Goal: Entertainment & Leisure: Consume media (video, audio)

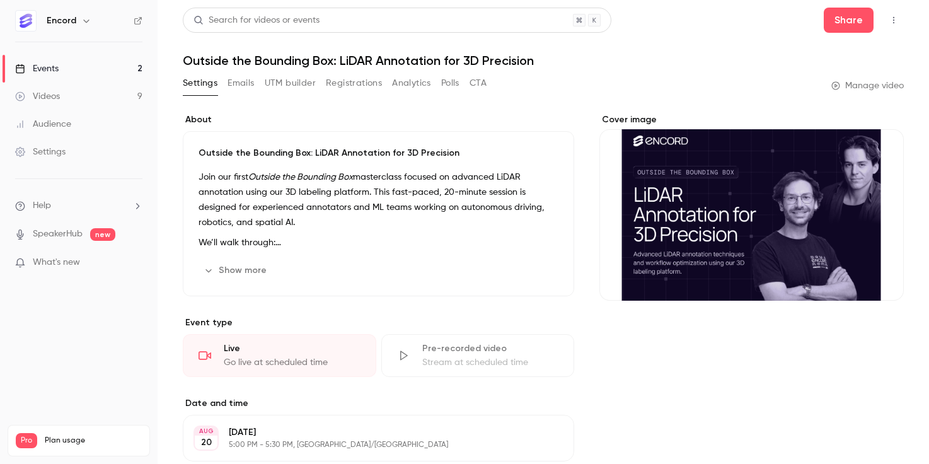
scroll to position [9, 0]
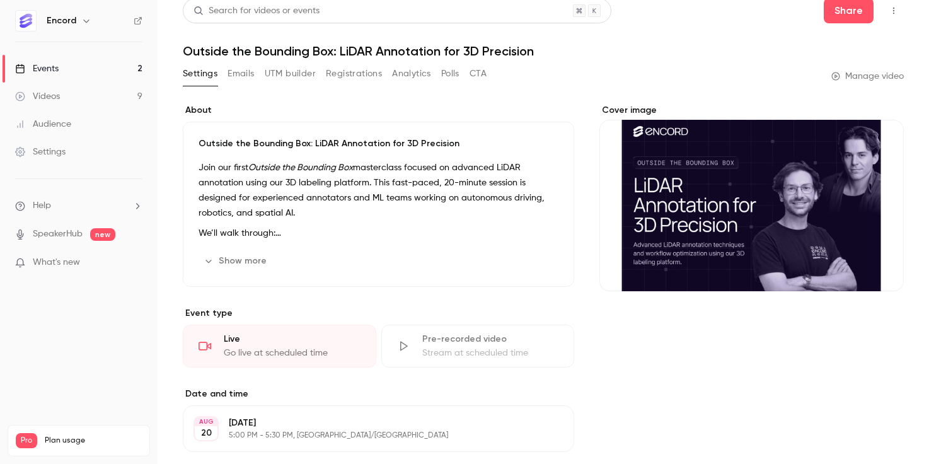
click at [124, 65] on link "Events 2" at bounding box center [79, 69] width 158 height 28
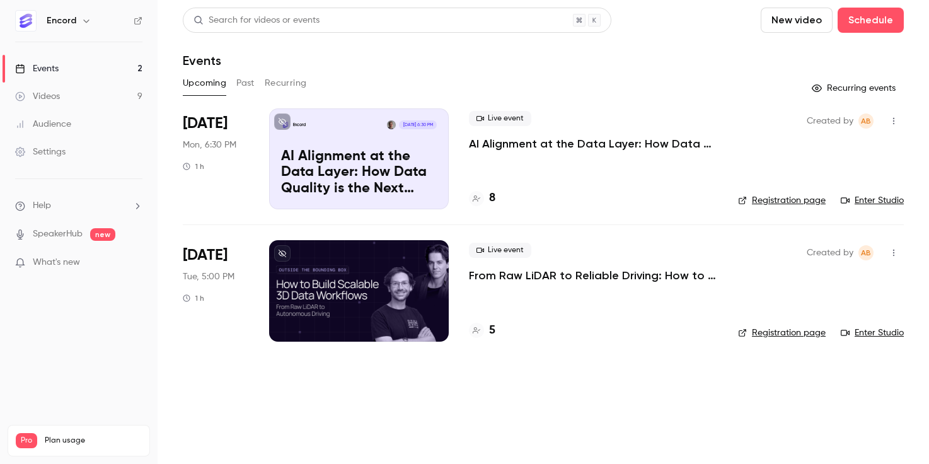
click at [248, 87] on button "Past" at bounding box center [245, 83] width 18 height 20
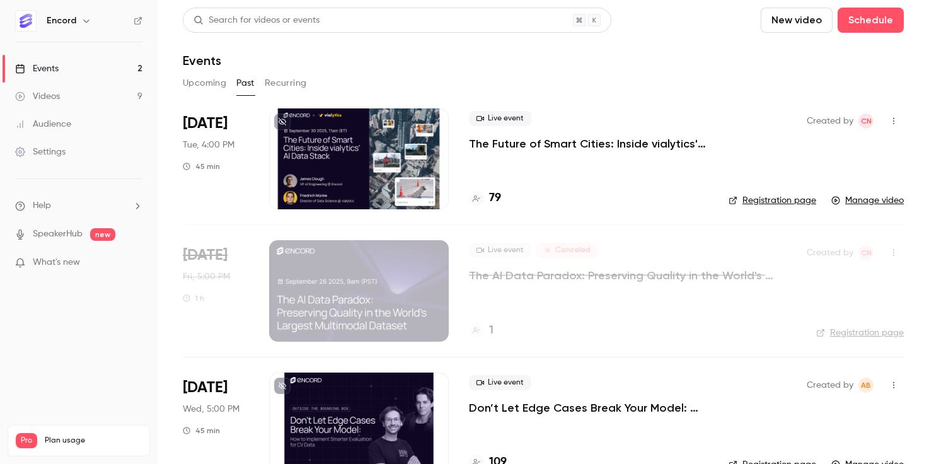
click at [547, 150] on p "The Future of Smart Cities: Inside vialytics' AI Data Stack" at bounding box center [589, 143] width 240 height 15
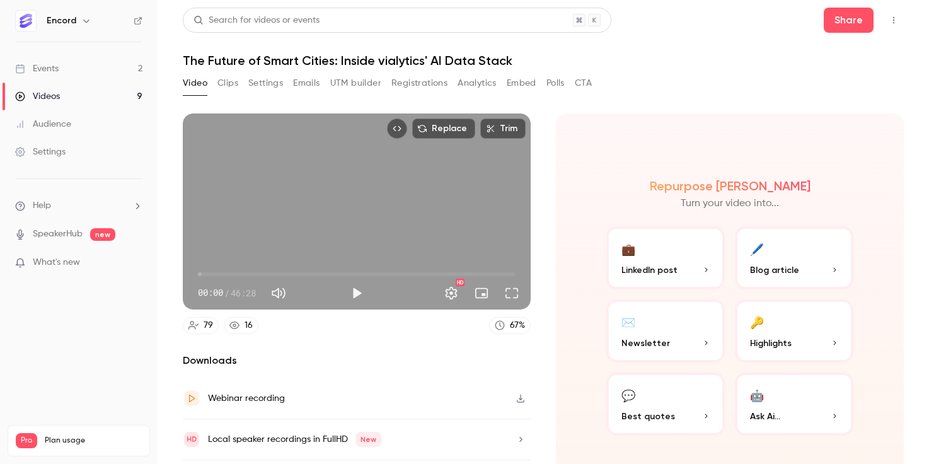
click at [96, 64] on link "Events 2" at bounding box center [79, 69] width 158 height 28
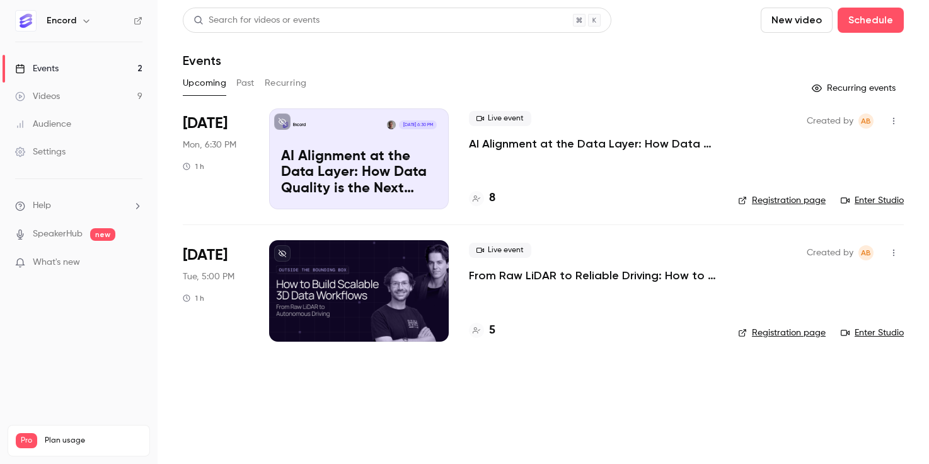
click at [110, 98] on link "Videos 9" at bounding box center [79, 97] width 158 height 28
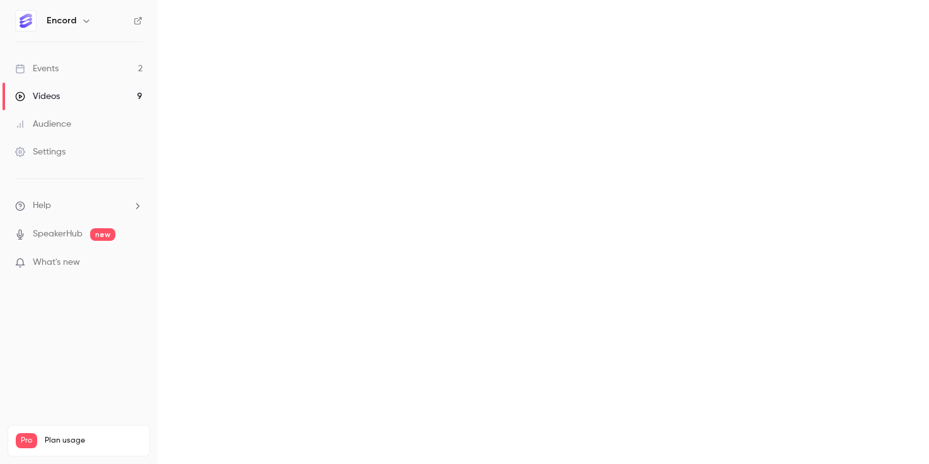
click at [105, 76] on link "Events 2" at bounding box center [79, 69] width 158 height 28
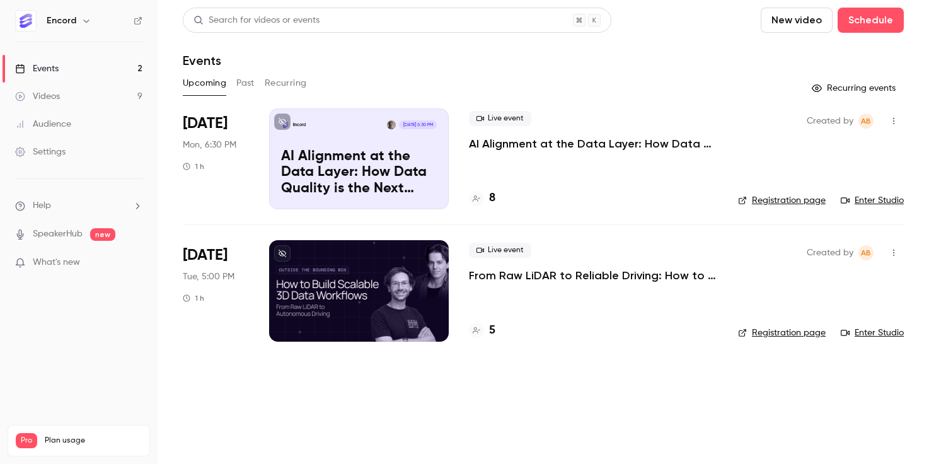
click at [238, 91] on button "Past" at bounding box center [245, 83] width 18 height 20
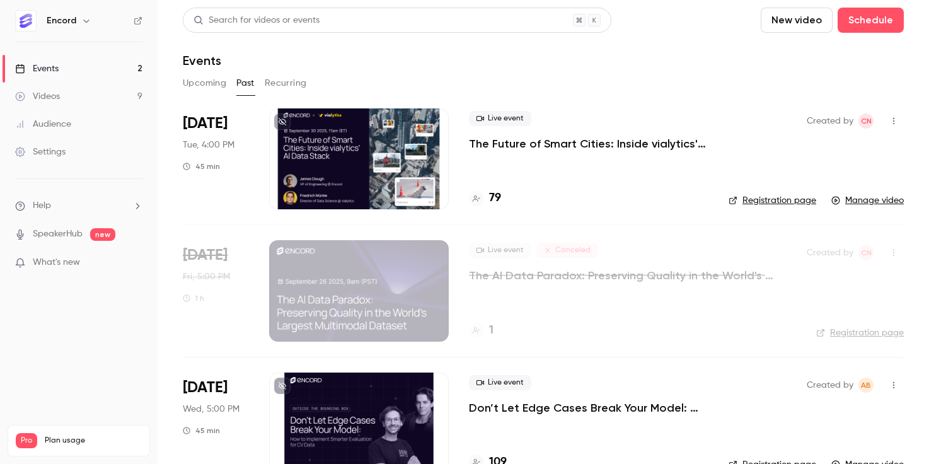
click at [536, 142] on p "The Future of Smart Cities: Inside vialytics' AI Data Stack" at bounding box center [589, 143] width 240 height 15
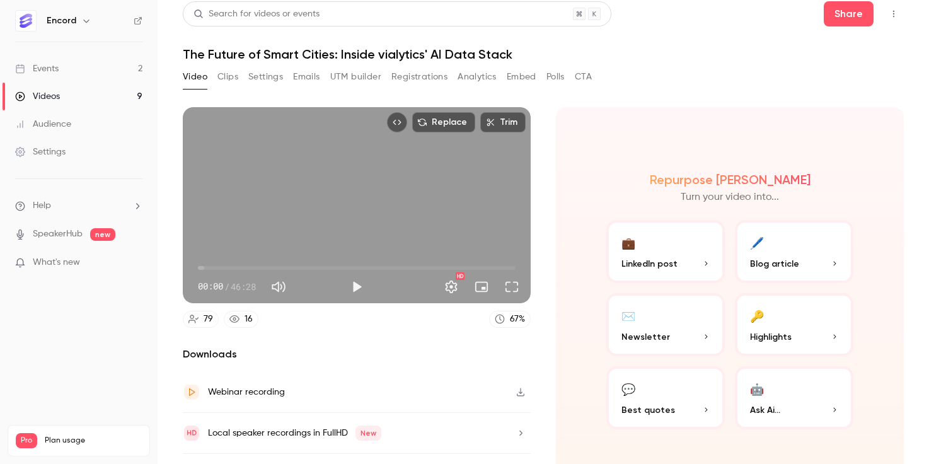
scroll to position [36, 0]
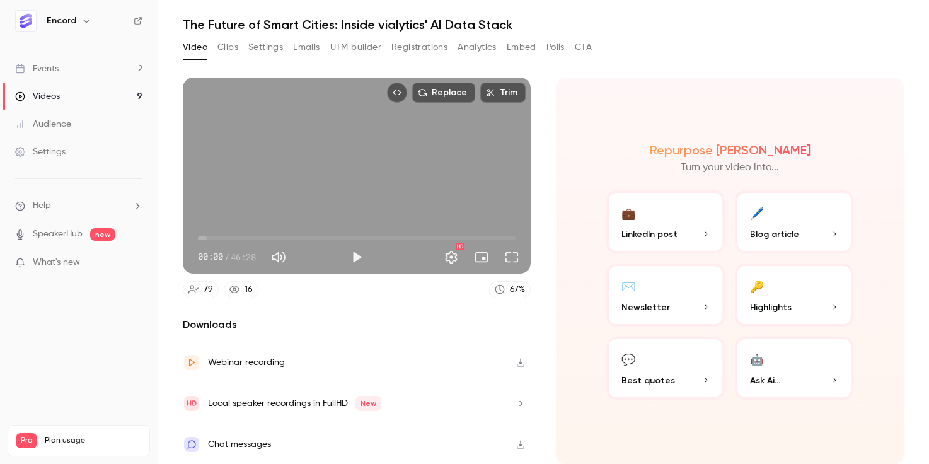
click at [530, 372] on div "Webinar recording" at bounding box center [357, 362] width 348 height 41
